Goal: Information Seeking & Learning: Check status

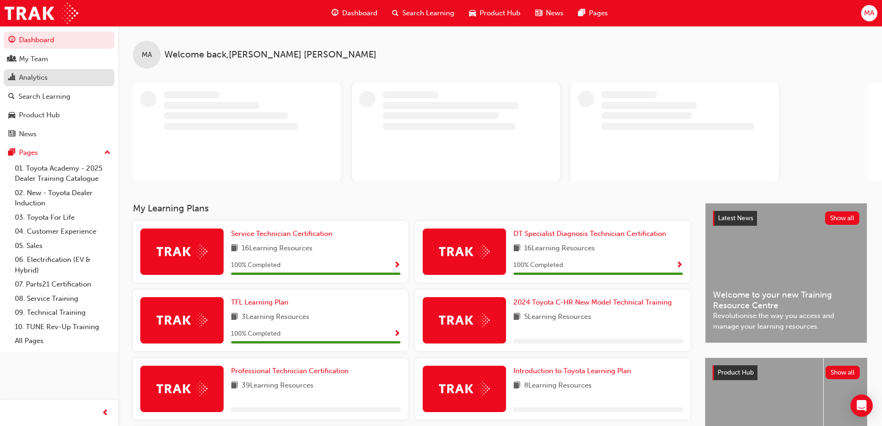
click at [48, 73] on div "Analytics" at bounding box center [33, 77] width 29 height 11
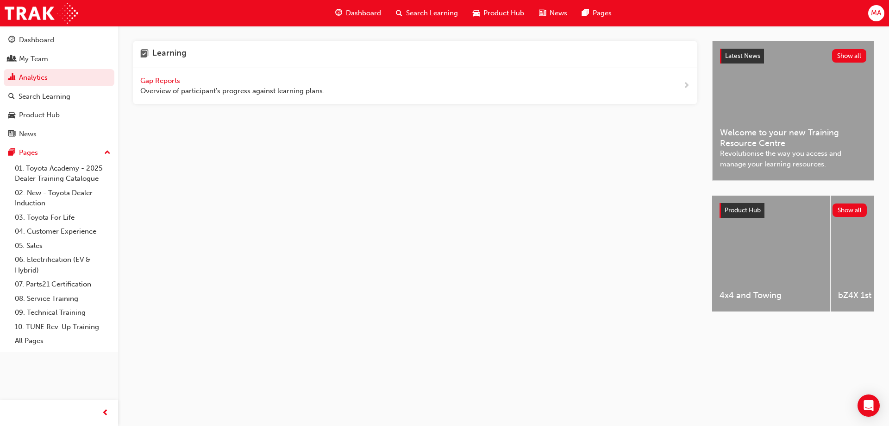
click at [156, 81] on span "Gap Reports" at bounding box center [161, 80] width 42 height 8
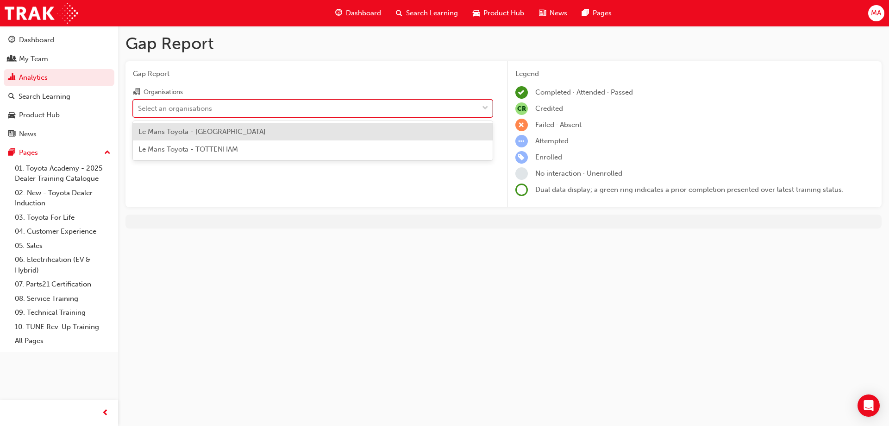
click at [215, 107] on div "Select an organisations" at bounding box center [305, 108] width 345 height 16
click at [139, 107] on input "Organisations option Le Mans Toyota - [GEOGRAPHIC_DATA] focused, 1 of 2. 2 resu…" at bounding box center [138, 108] width 1 height 8
click at [217, 130] on span "Le Mans Toyota - [GEOGRAPHIC_DATA]" at bounding box center [202, 131] width 127 height 8
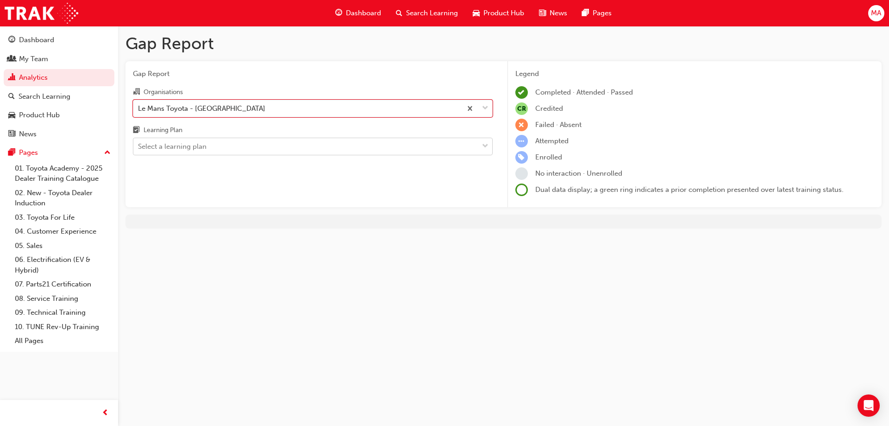
click at [214, 152] on div "Select a learning plan" at bounding box center [305, 147] width 345 height 16
click at [139, 150] on input "Learning Plan Select a learning plan" at bounding box center [138, 146] width 1 height 8
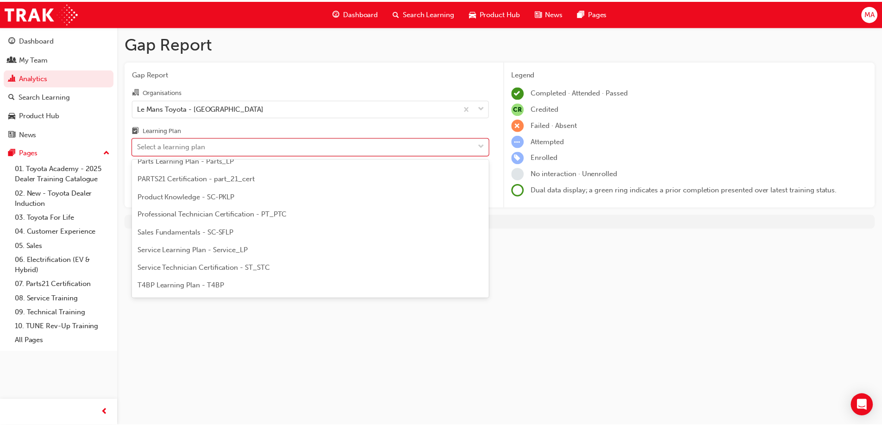
scroll to position [261, 0]
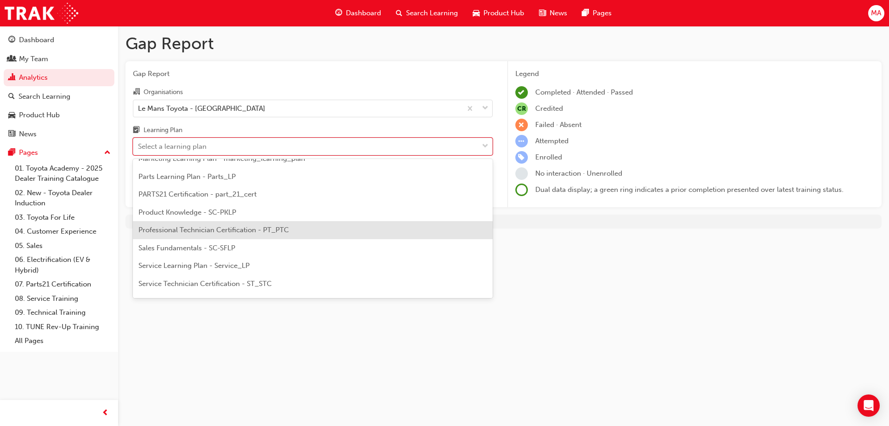
click at [206, 230] on span "Professional Technician Certification - PT_PTC" at bounding box center [214, 230] width 151 height 8
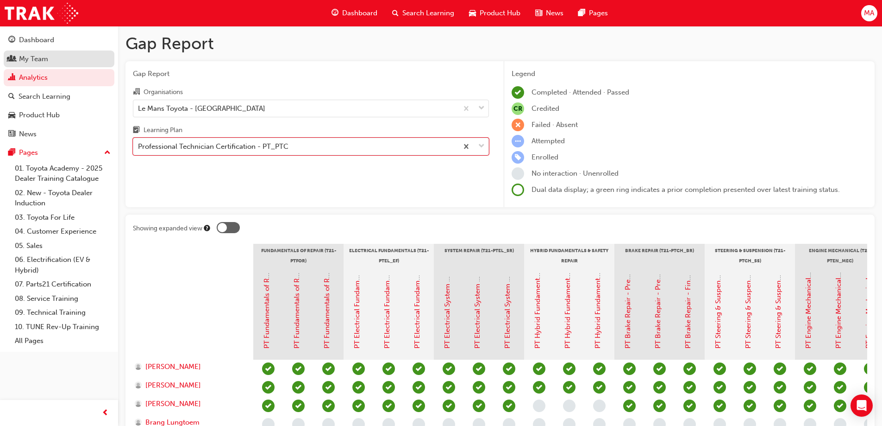
click at [47, 58] on div "My Team" at bounding box center [33, 59] width 29 height 11
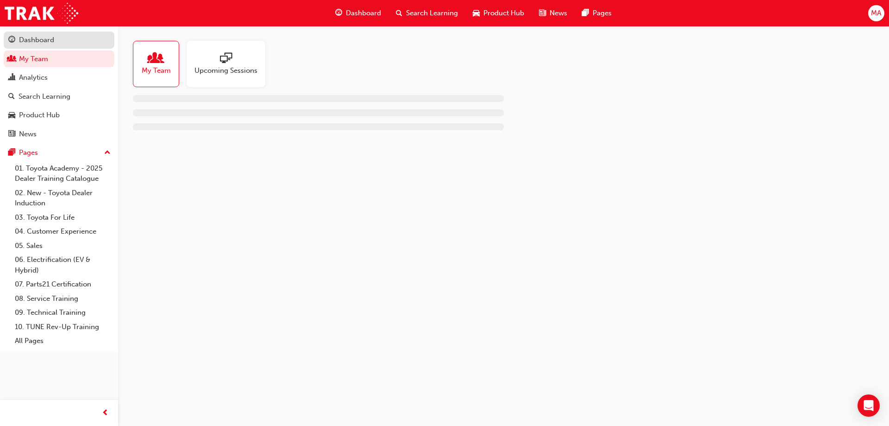
click at [51, 39] on div "Dashboard" at bounding box center [36, 40] width 35 height 11
